Goal: Contribute content

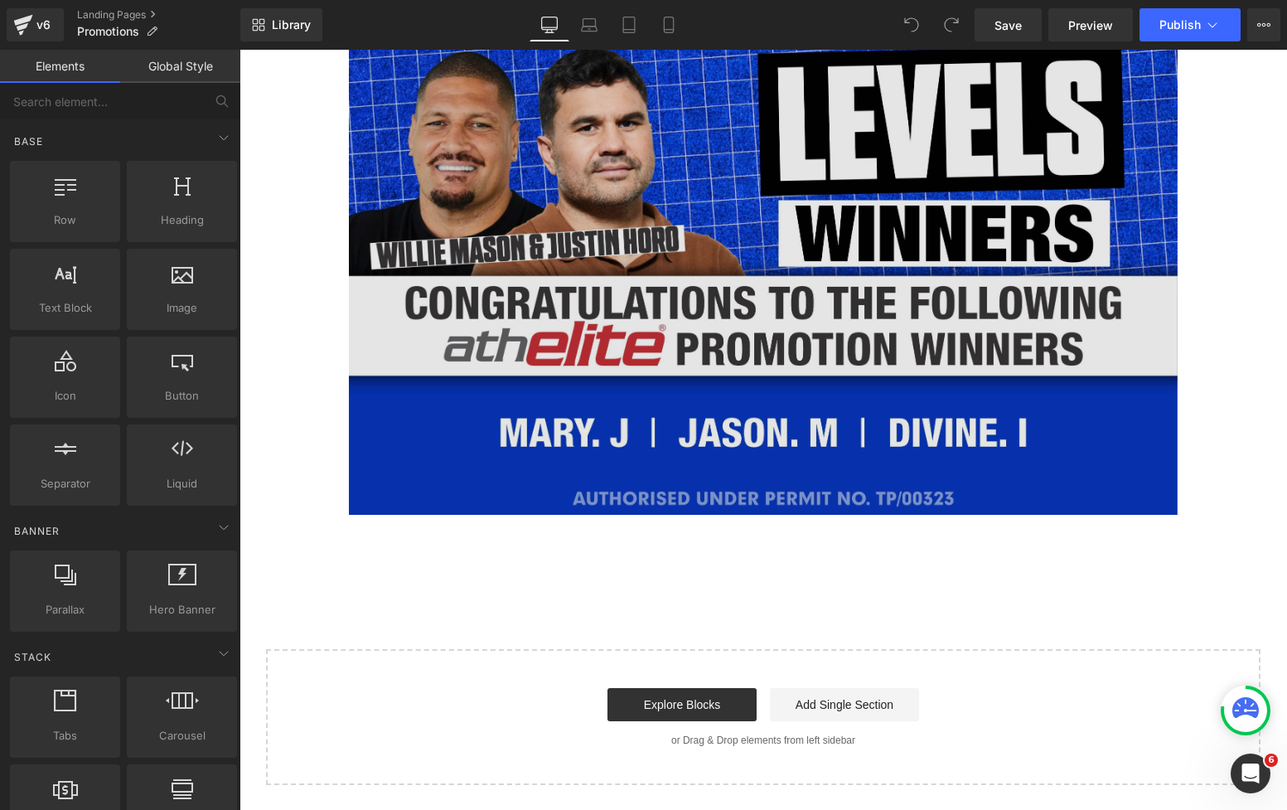
scroll to position [2154, 0]
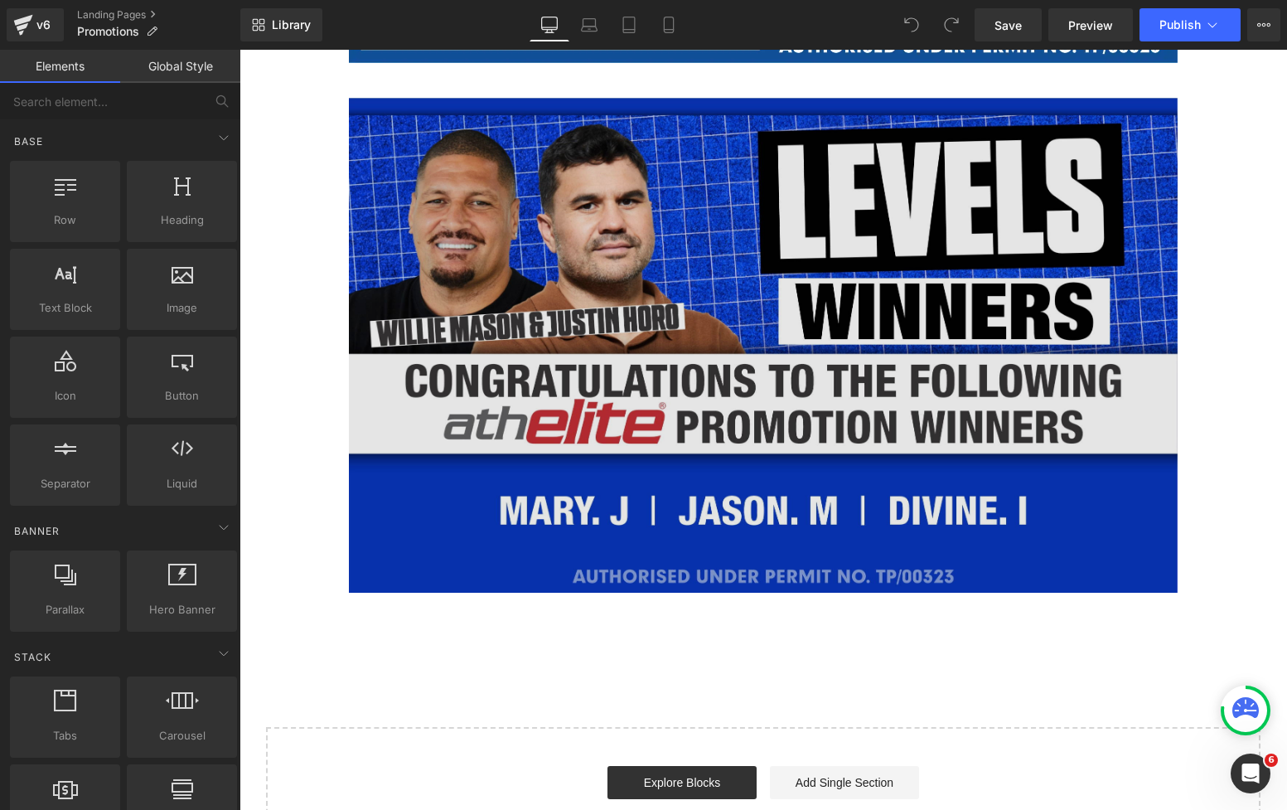
click at [760, 394] on img at bounding box center [763, 345] width 829 height 495
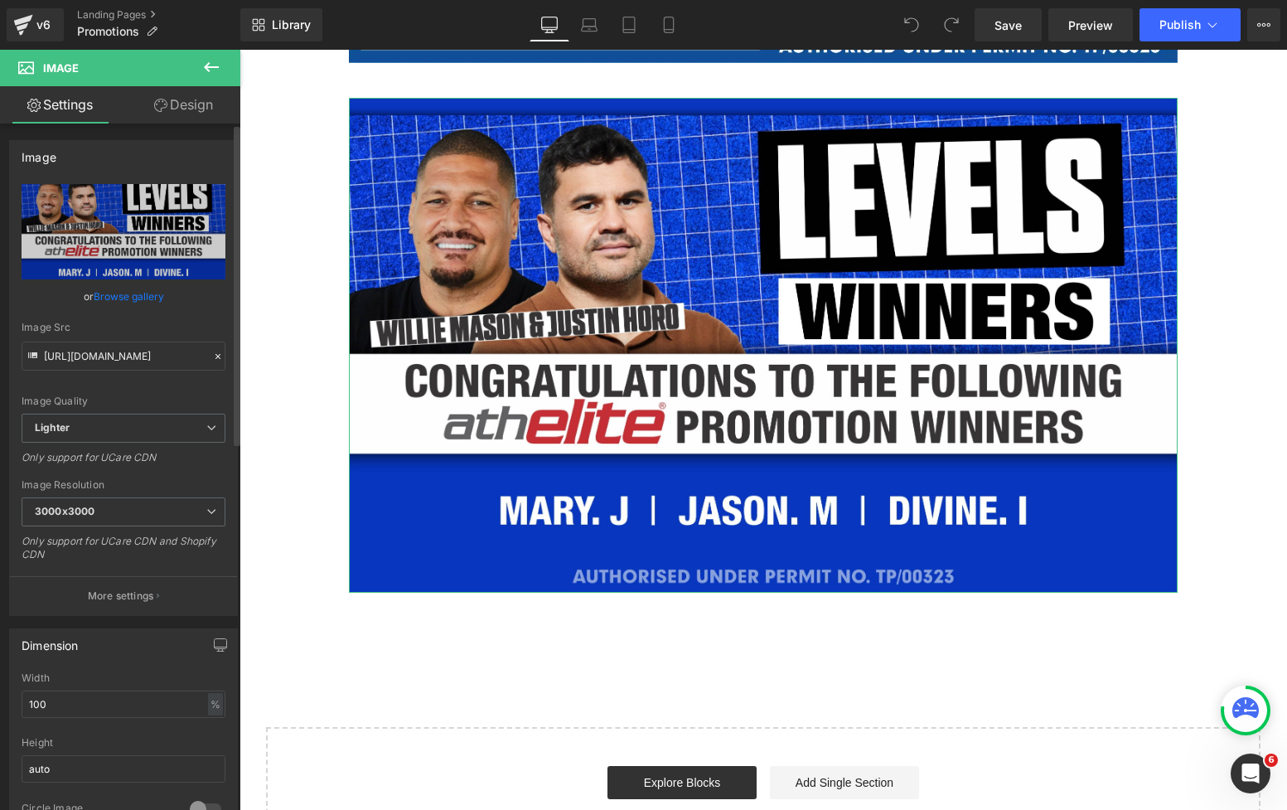
click at [143, 300] on link "Browse gallery" at bounding box center [129, 296] width 70 height 29
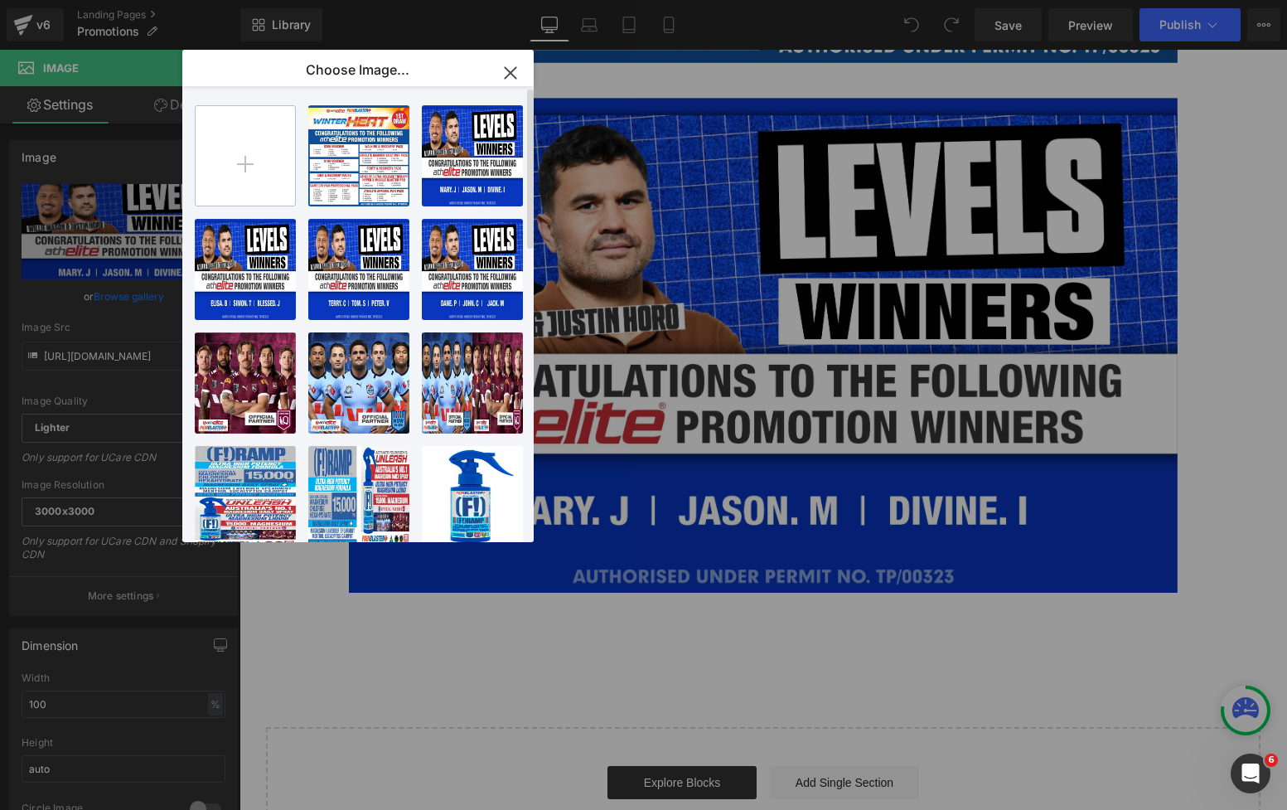
click at [244, 167] on input "file" at bounding box center [245, 155] width 99 height 99
type input "C:\fakepath\Levels website banner Winners (4).jpg"
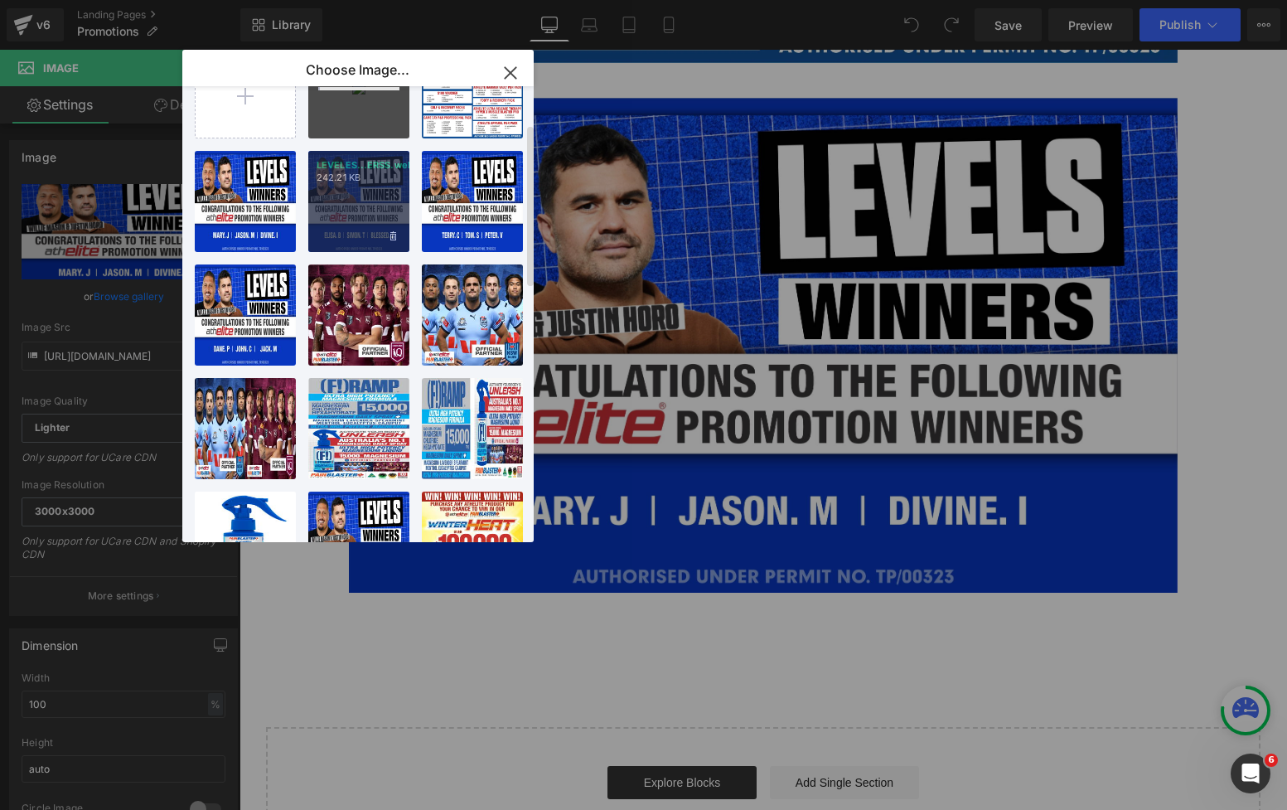
scroll to position [0, 0]
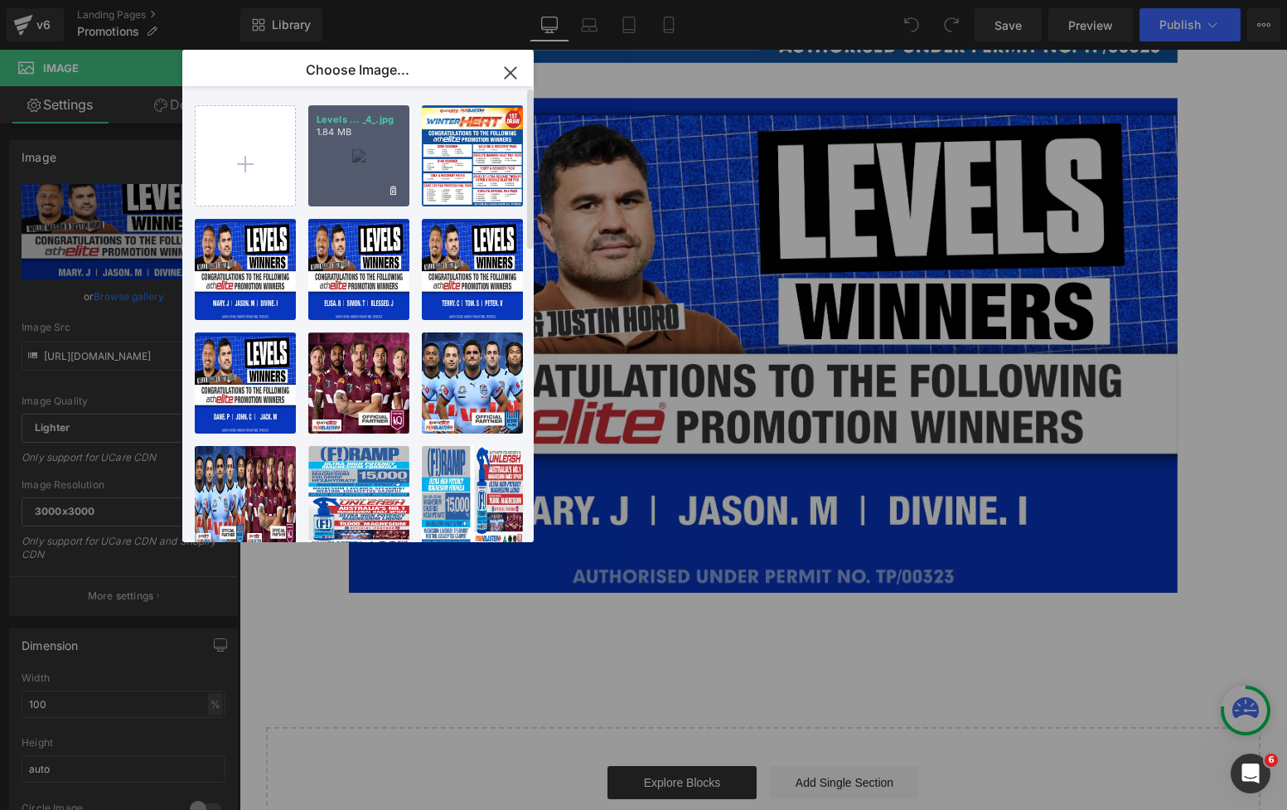
click at [336, 166] on div "Levels ... _4_.jpg 1.84 MB" at bounding box center [358, 155] width 101 height 101
type input "[URL][DOMAIN_NAME]"
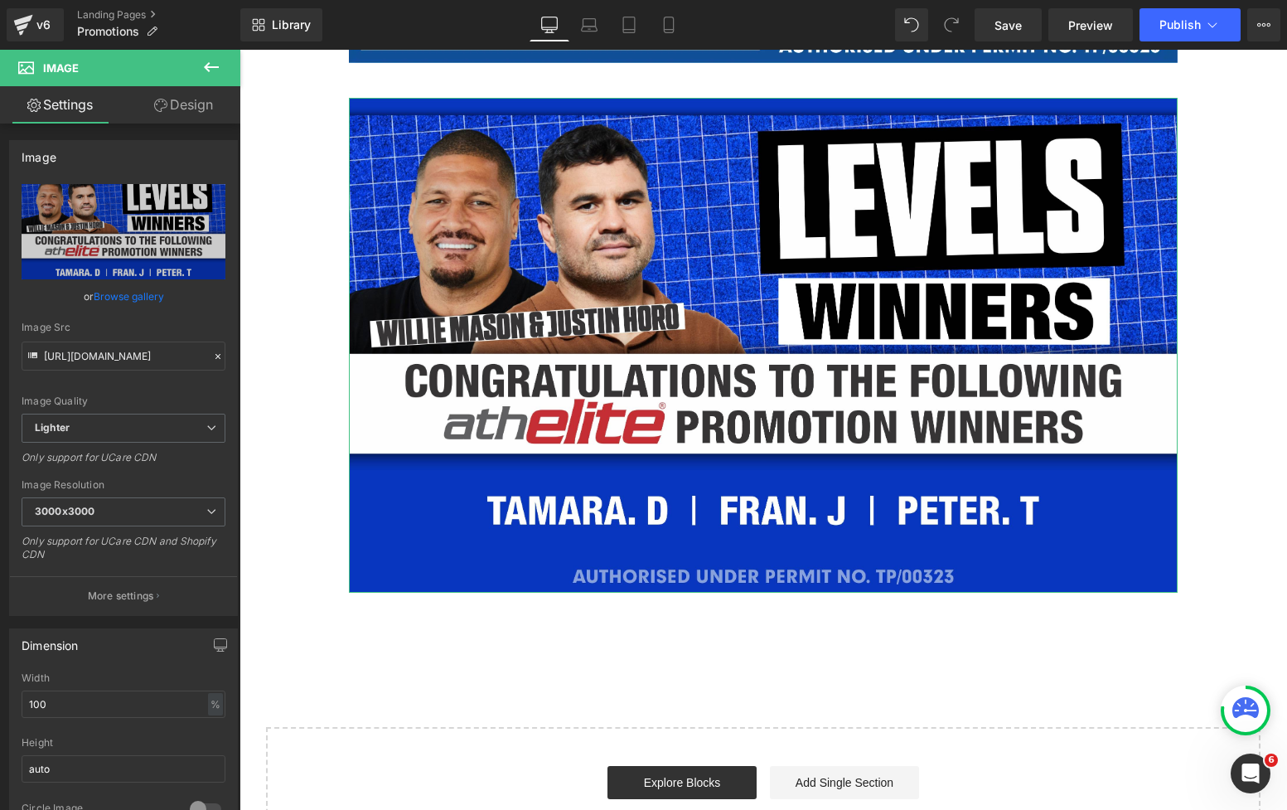
drag, startPoint x: 134, startPoint y: 297, endPoint x: 180, endPoint y: 257, distance: 60.5
click at [135, 297] on link "Browse gallery" at bounding box center [129, 296] width 70 height 29
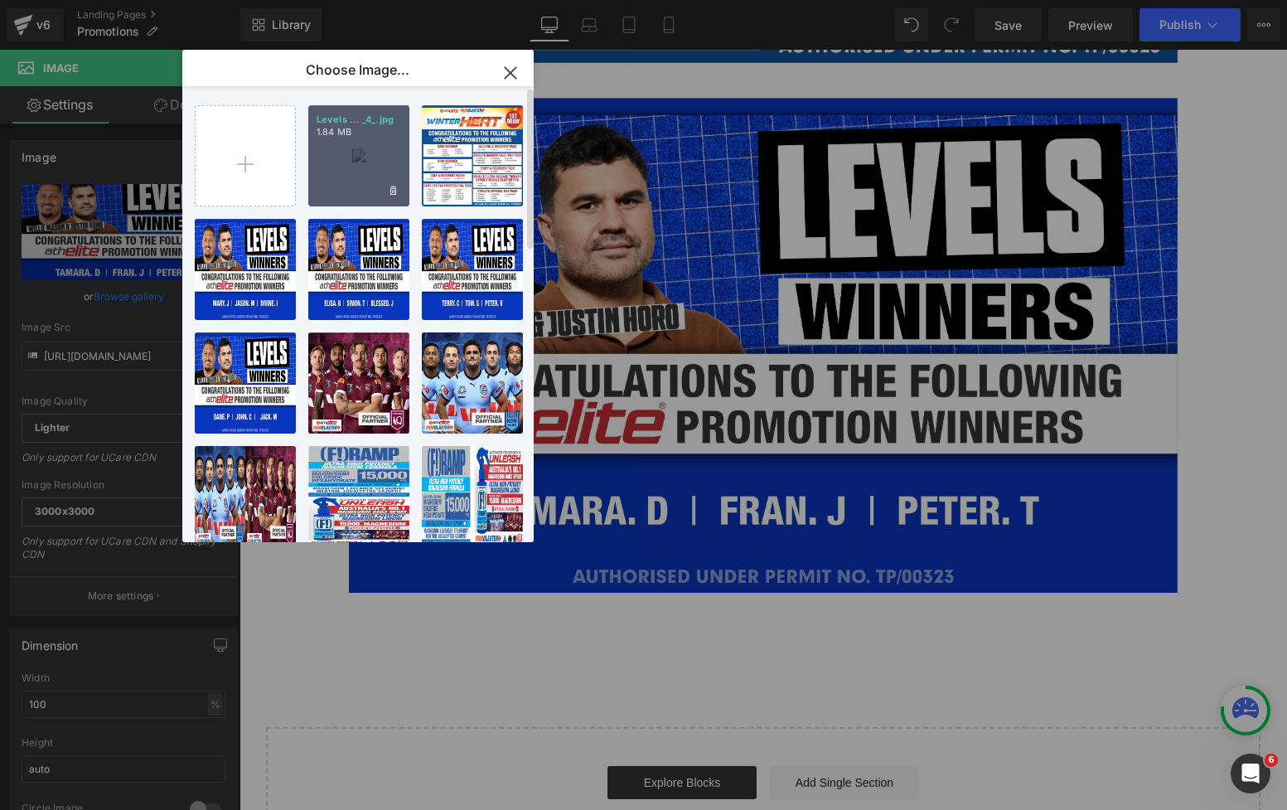
click at [350, 173] on div "Levels ... _4_.jpg 1.84 MB" at bounding box center [358, 155] width 101 height 101
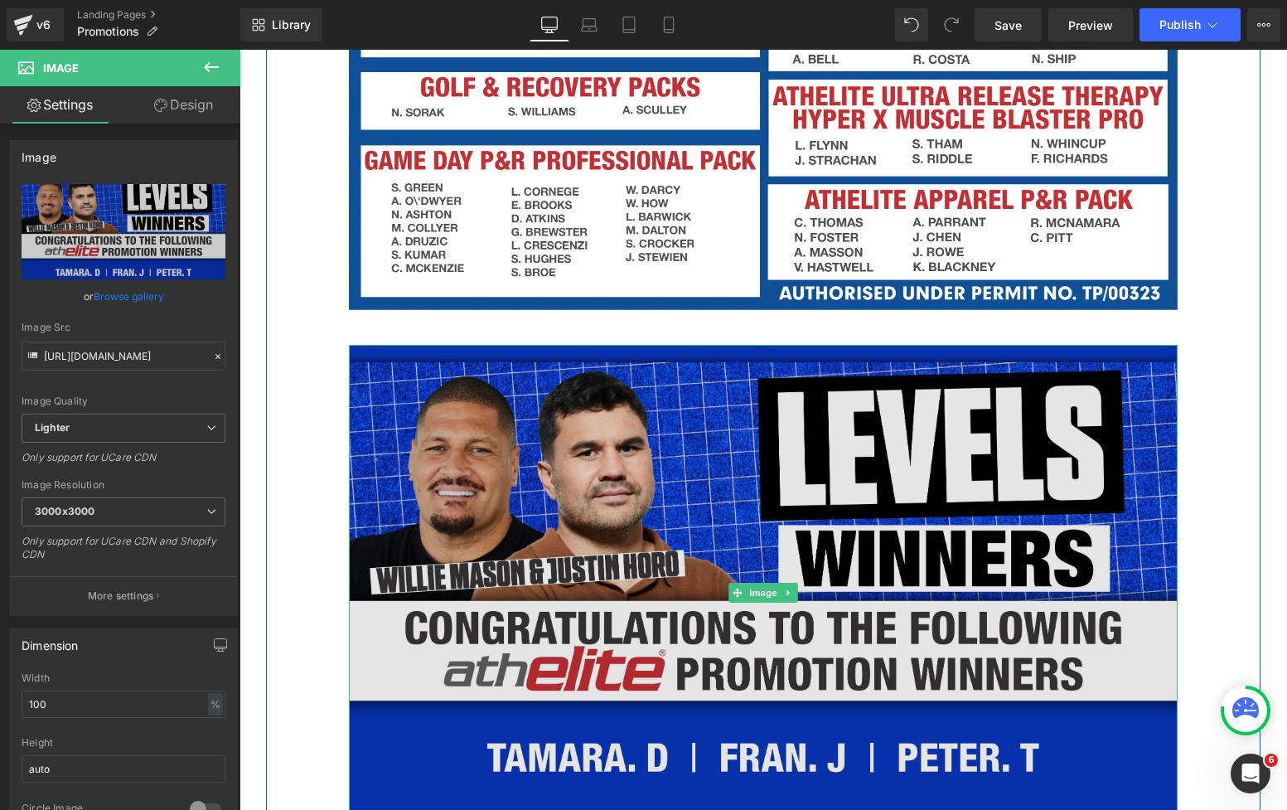
scroll to position [1870, 0]
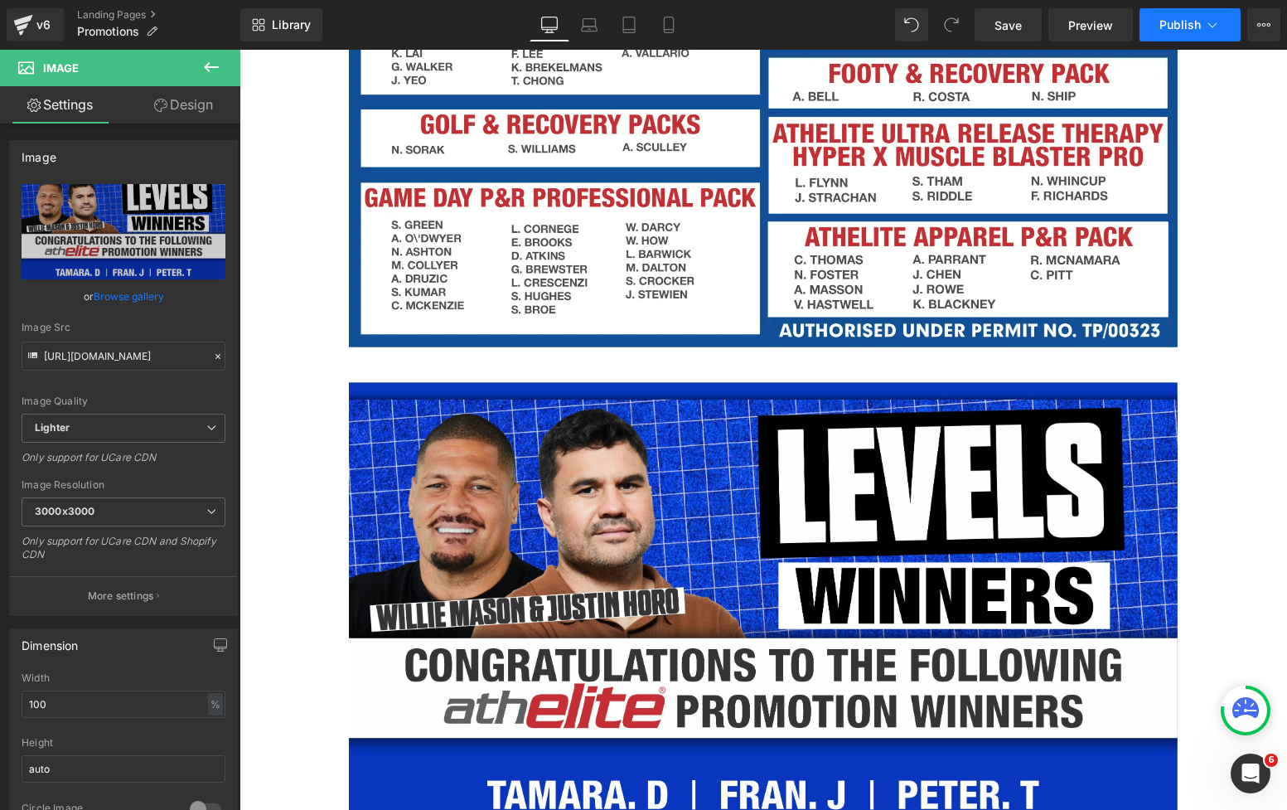
click at [1191, 29] on span "Publish" at bounding box center [1179, 24] width 41 height 13
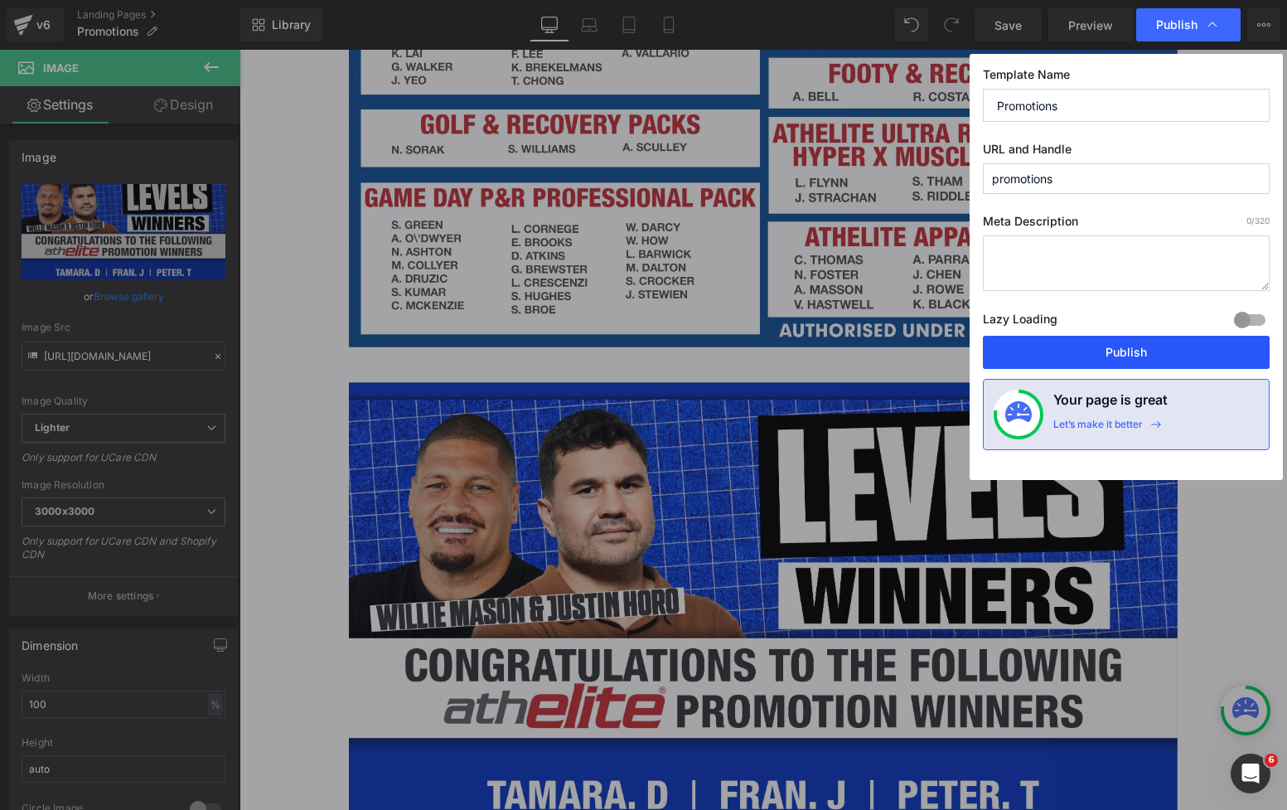
click at [1127, 355] on button "Publish" at bounding box center [1126, 352] width 287 height 33
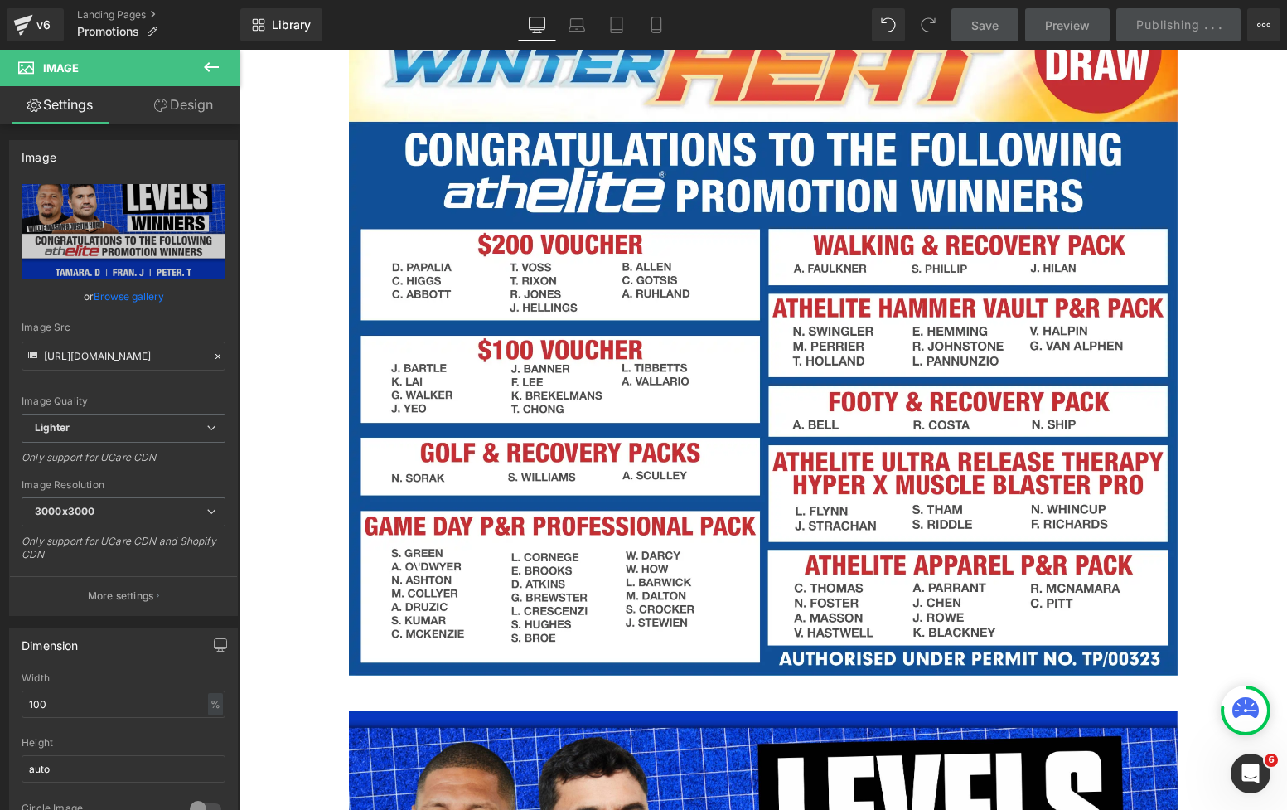
scroll to position [1931, 0]
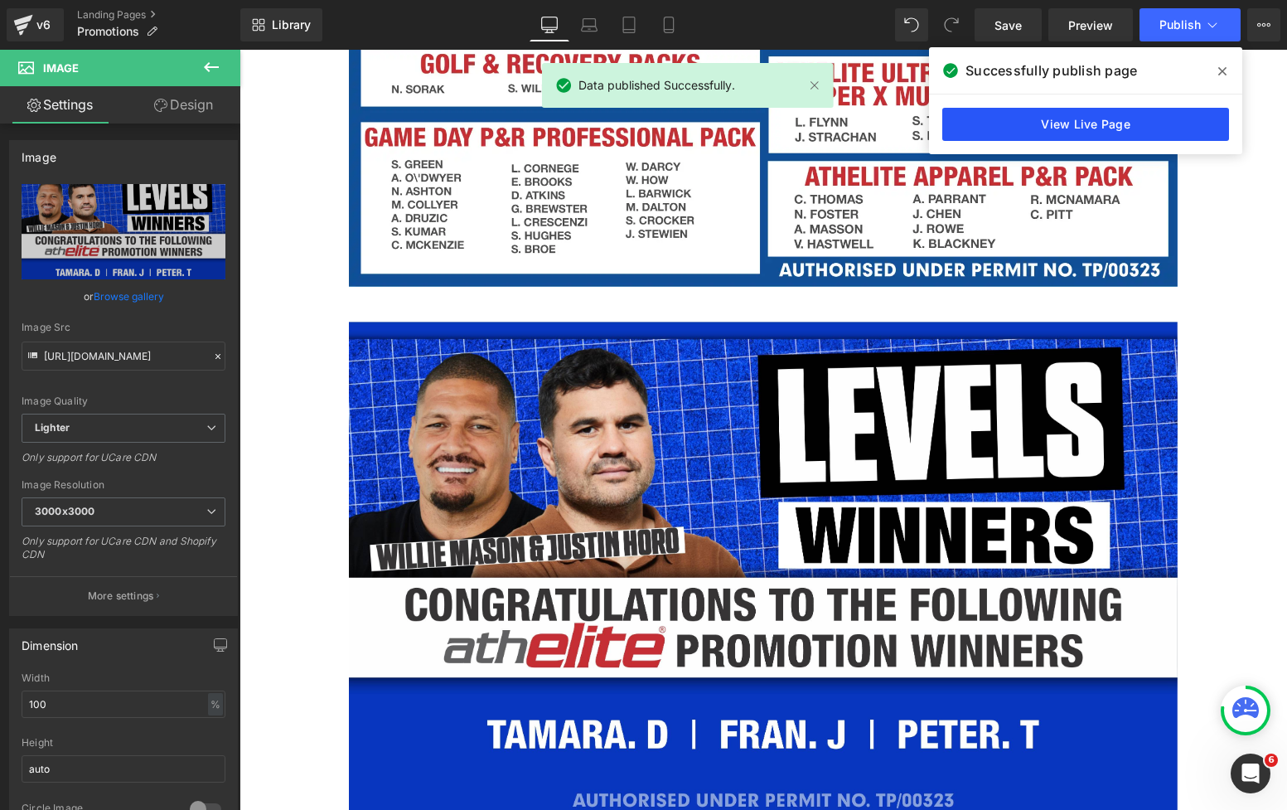
click at [1071, 121] on link "View Live Page" at bounding box center [1085, 124] width 287 height 33
